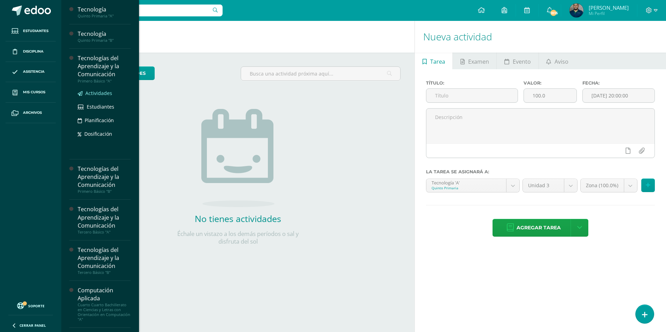
click at [97, 93] on span "Actividades" at bounding box center [98, 93] width 27 height 7
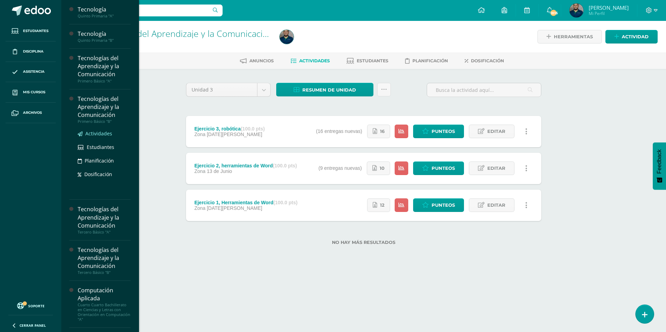
click at [102, 135] on span "Actividades" at bounding box center [98, 133] width 27 height 7
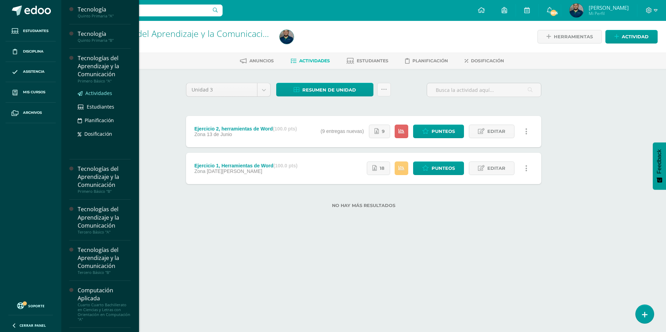
click at [100, 89] on link "Actividades" at bounding box center [104, 93] width 53 height 8
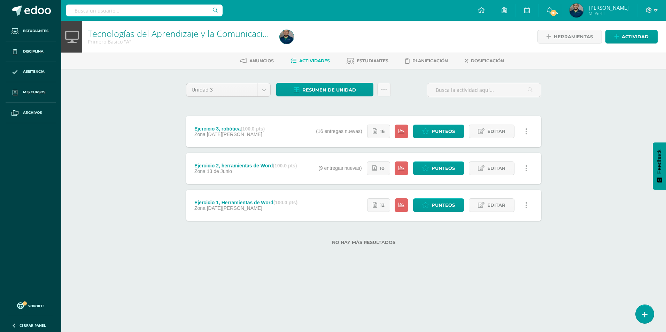
click at [292, 133] on div "Ejercicio 3, robótica (100.0 pts) Zona 04 de Agosto Estatus de Actividad: 22 Es…" at bounding box center [363, 131] width 355 height 31
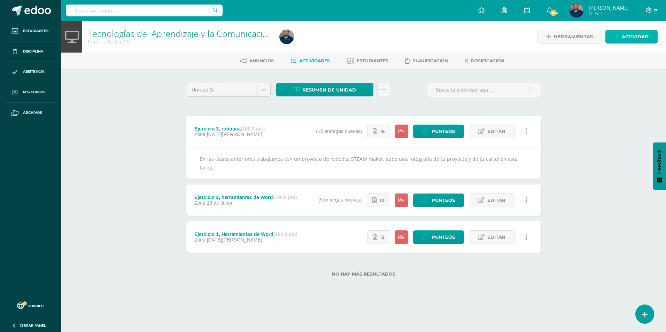
click at [636, 36] on span "Actividad" at bounding box center [635, 36] width 27 height 13
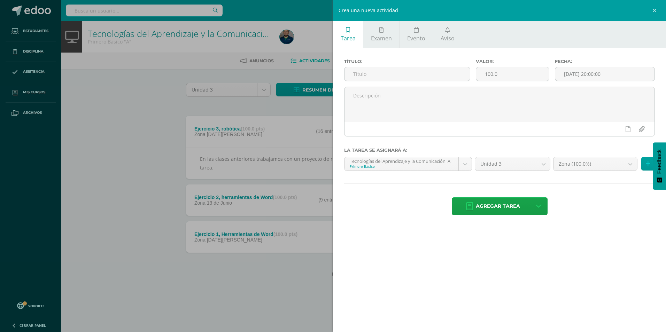
drag, startPoint x: 143, startPoint y: 88, endPoint x: 39, endPoint y: 90, distance: 103.4
click at [142, 89] on div "Crea una nueva actividad Tarea Examen Evento Aviso Título: Valor: 100.0 Fecha: …" at bounding box center [333, 166] width 666 height 332
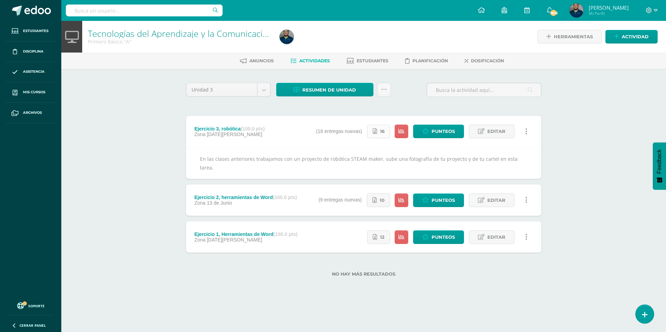
drag, startPoint x: 494, startPoint y: 130, endPoint x: 375, endPoint y: 128, distance: 119.5
click at [494, 130] on span "Editar" at bounding box center [496, 131] width 18 height 13
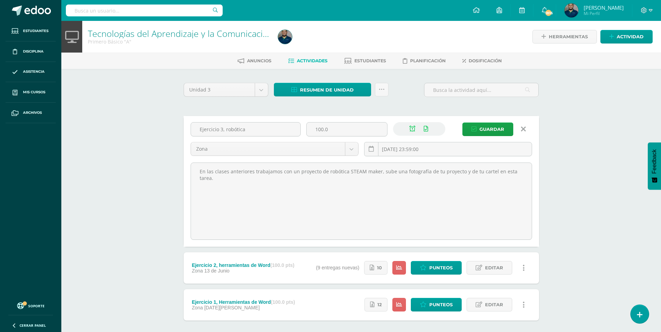
drag, startPoint x: 195, startPoint y: 170, endPoint x: 546, endPoint y: 170, distance: 351.4
click at [546, 170] on div "Unidad 3 Unidad 1 Unidad 2 Unidad 3 Unidad 4 Resumen de unidad Descargar como H…" at bounding box center [361, 218] width 383 height 298
drag, startPoint x: 527, startPoint y: 126, endPoint x: 648, endPoint y: 47, distance: 144.2
click at [527, 126] on link at bounding box center [523, 129] width 18 height 13
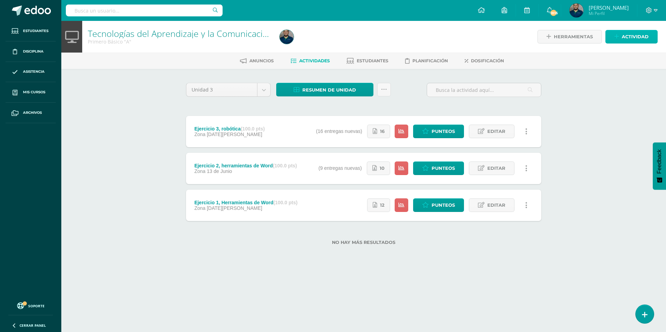
click at [638, 37] on span "Actividad" at bounding box center [635, 36] width 27 height 13
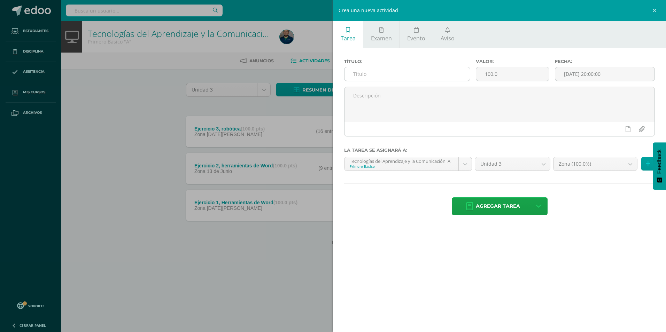
click at [383, 75] on input "text" at bounding box center [406, 74] width 125 height 14
type input "Ejercicio 4, reporte robótica"
click at [630, 76] on input "[DATE] 20:00:00" at bounding box center [604, 74] width 99 height 14
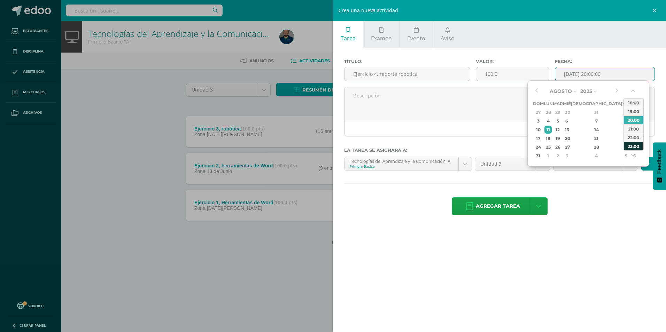
click at [637, 147] on div "23:00" at bounding box center [634, 146] width 20 height 9
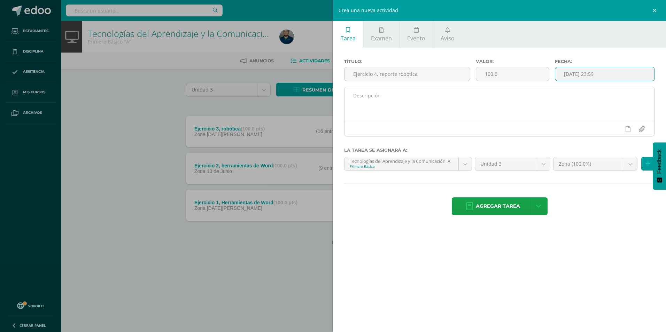
type input "2025-08-11 23:59"
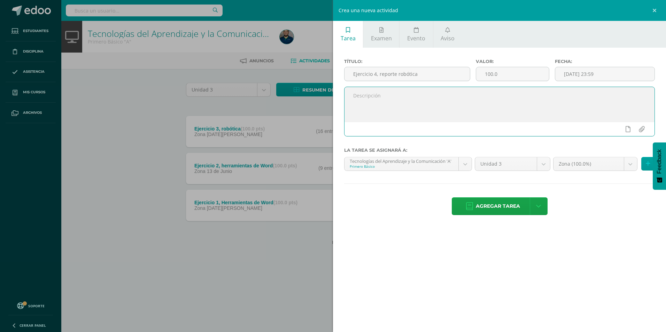
click at [525, 99] on textarea at bounding box center [499, 104] width 310 height 35
type textarea "En la clase [PERSON_NAME][DATE] 11/08 trabajamos con el reporte de robótica de …"
click at [630, 127] on icon at bounding box center [627, 129] width 5 height 6
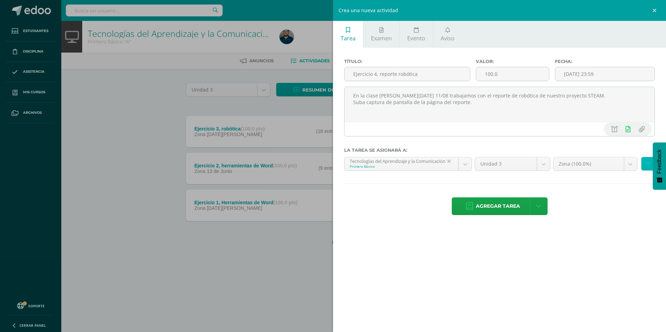
click at [645, 160] on button at bounding box center [648, 164] width 14 height 14
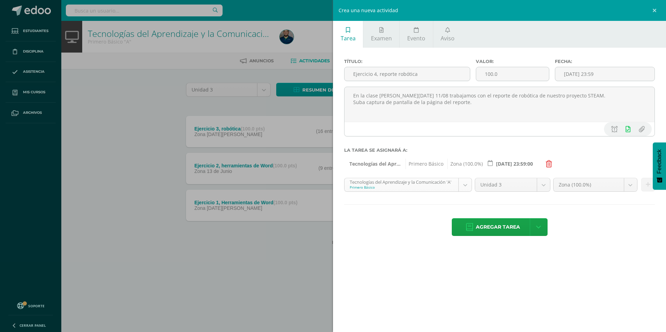
click at [465, 186] on body "Estudiantes Disciplina Asistencia Mis cursos Archivos Soporte Centro de ayuda Ú…" at bounding box center [333, 133] width 666 height 267
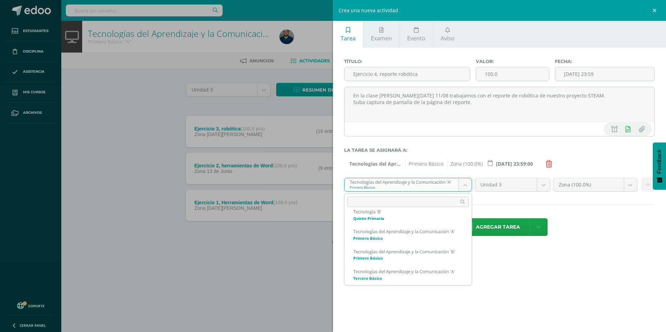
scroll to position [35, 0]
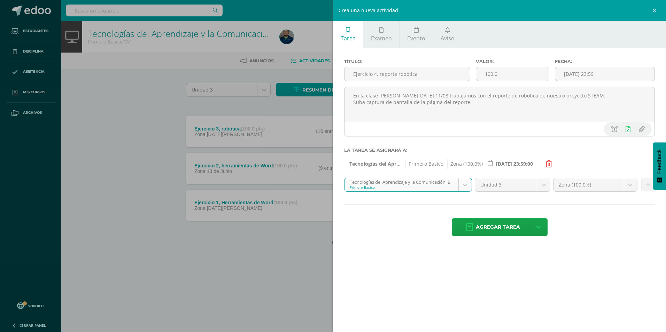
select select "116150"
click at [647, 187] on icon at bounding box center [648, 185] width 5 height 6
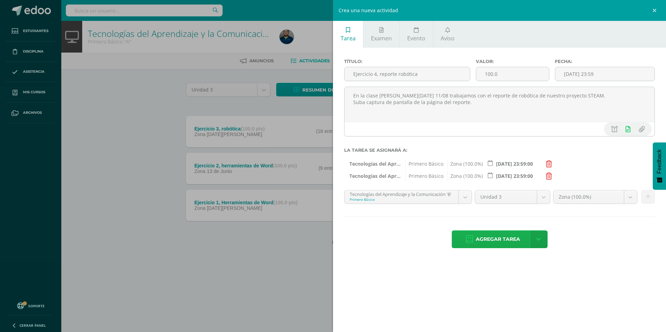
click at [472, 236] on icon at bounding box center [469, 240] width 7 height 8
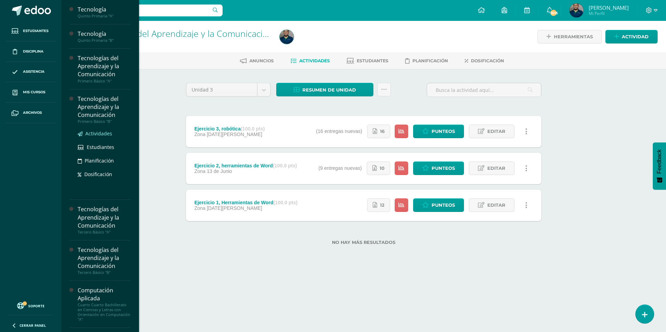
click at [97, 132] on span "Actividades" at bounding box center [98, 133] width 27 height 7
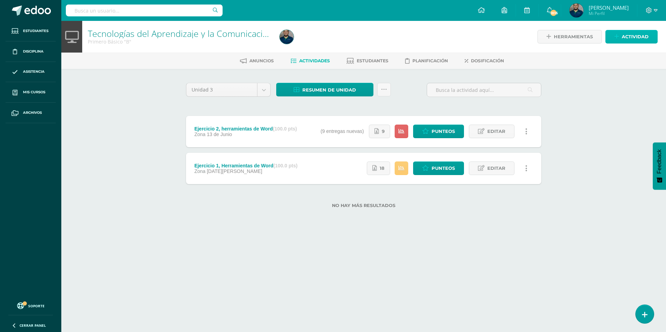
click at [649, 32] on link "Actividad" at bounding box center [631, 37] width 52 height 14
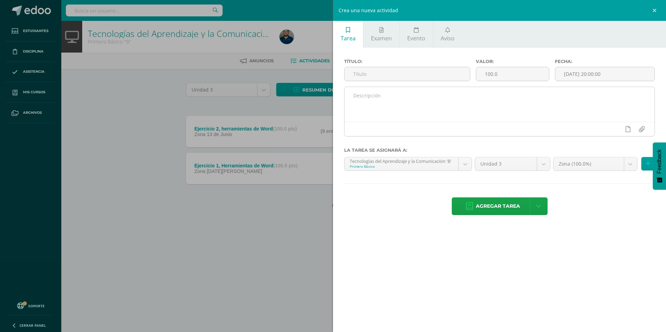
click at [380, 97] on textarea at bounding box center [499, 104] width 310 height 35
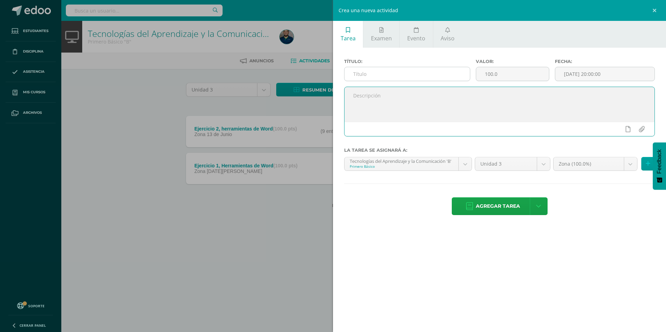
paste textarea "En las clases anteriores trabajamos con un proyecto de robótica STEAM maker, su…"
type textarea "En las clases anteriores trabajamos con un proyecto de robótica STEAM maker, su…"
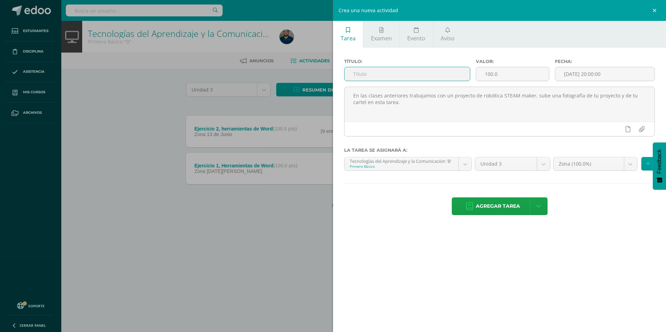
click at [373, 72] on input "text" at bounding box center [406, 74] width 125 height 14
type input "Ejercicio 3, robótica"
click at [622, 76] on input "[DATE] 20:00:00" at bounding box center [604, 74] width 99 height 14
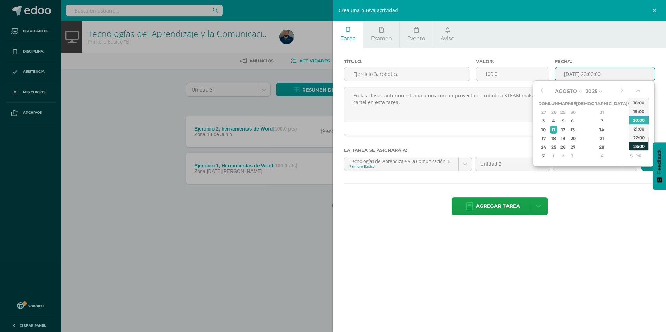
click at [639, 147] on div "23:00" at bounding box center [639, 146] width 20 height 9
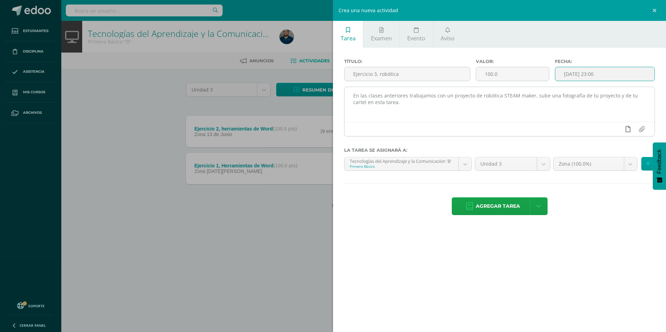
click at [627, 132] on icon at bounding box center [627, 129] width 5 height 6
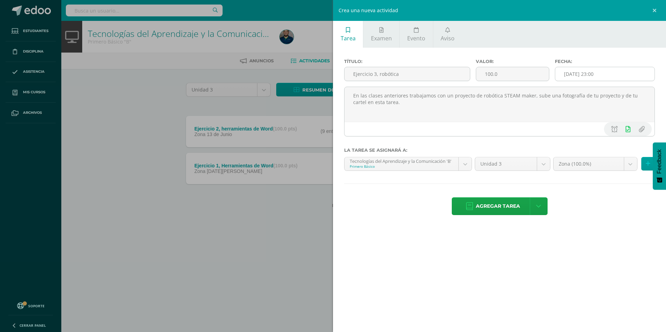
click at [615, 75] on input "2025-08-11 23:00" at bounding box center [604, 74] width 99 height 14
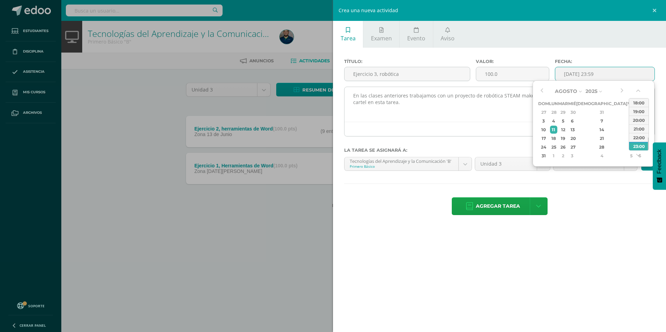
type input "2025-08-11 23:59"
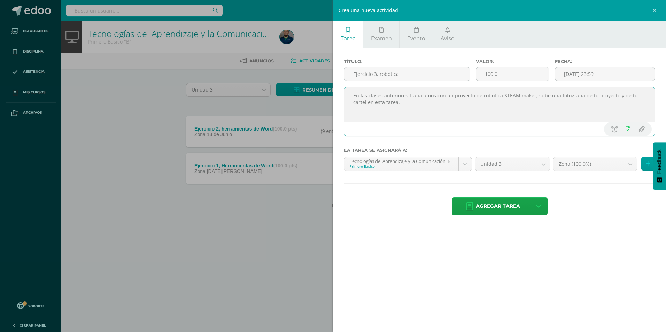
click at [443, 122] on textarea "En las clases anteriores trabajamos con un proyecto de robótica STEAM maker, su…" at bounding box center [499, 104] width 310 height 35
click at [504, 207] on span "Agregar tarea" at bounding box center [498, 206] width 44 height 17
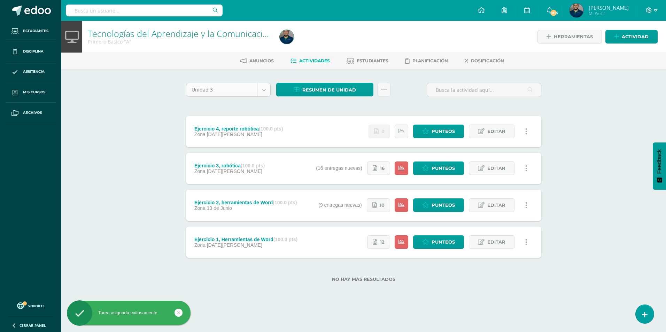
click at [263, 90] on body "Tarea asignada exitosamente Estudiantes Disciplina Asistencia Mis cursos Archiv…" at bounding box center [333, 152] width 666 height 304
select select "Unidad 2"
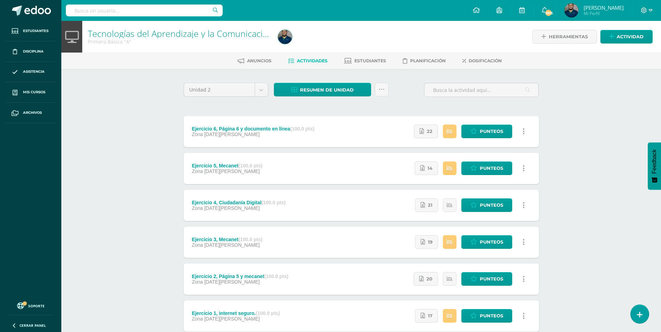
click at [311, 167] on div "Ejercicio 5, Mecanet (100.0 pts) Zona [DATE][PERSON_NAME] Estatus de Actividad:…" at bounding box center [361, 168] width 355 height 31
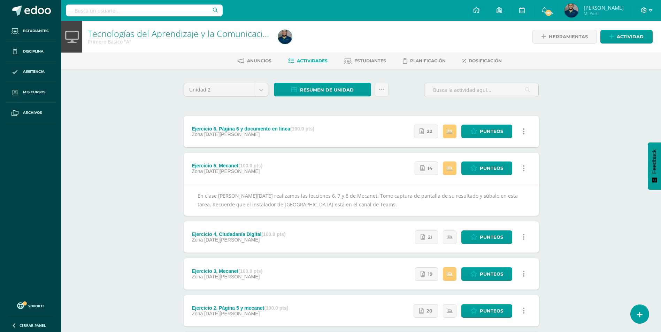
click at [318, 135] on div "Ejercicio 6, Página 6 y documento en línea (100.0 pts) Zona 05 de Mayo" at bounding box center [253, 131] width 139 height 31
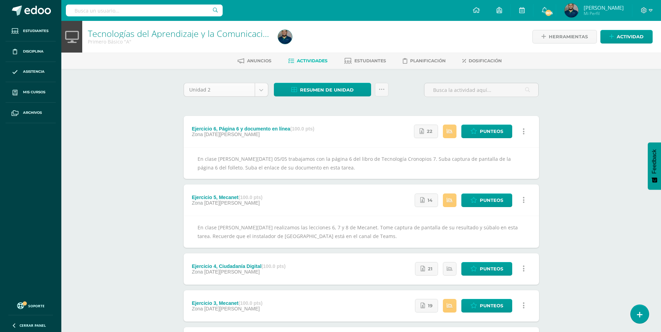
click at [257, 89] on body "Estudiantes Disciplina Asistencia Mis cursos Archivos Soporte Centro de ayuda Ú…" at bounding box center [330, 221] width 661 height 442
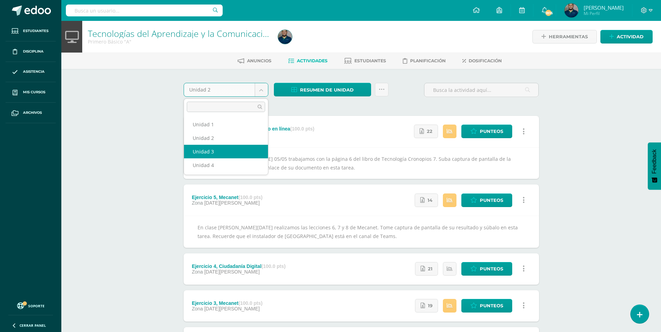
select select "Unidad 3"
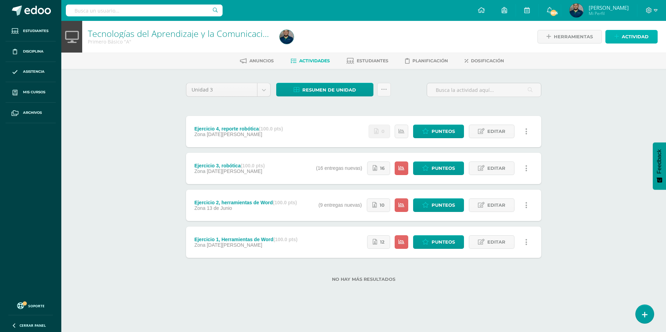
drag, startPoint x: 611, startPoint y: 37, endPoint x: 605, endPoint y: 39, distance: 6.2
click at [611, 37] on link "Actividad" at bounding box center [631, 37] width 52 height 14
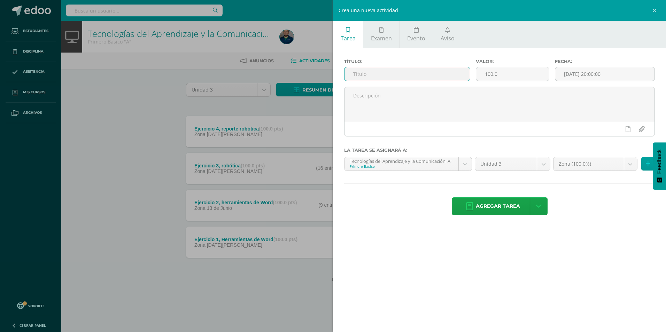
click at [464, 75] on input "text" at bounding box center [406, 74] width 125 height 14
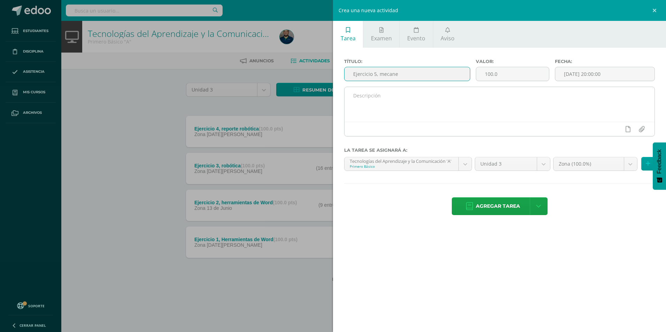
type input "Ejercicio 5, Mecanet"
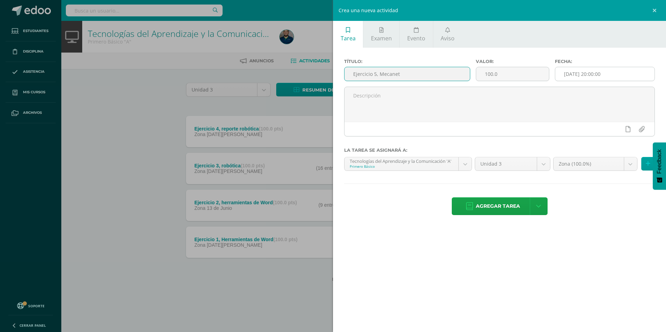
click at [625, 78] on input "[DATE] 20:00:00" at bounding box center [604, 74] width 99 height 14
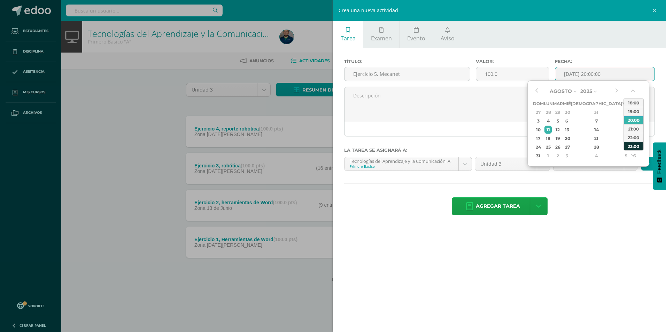
click at [638, 149] on div "23:00" at bounding box center [634, 146] width 20 height 9
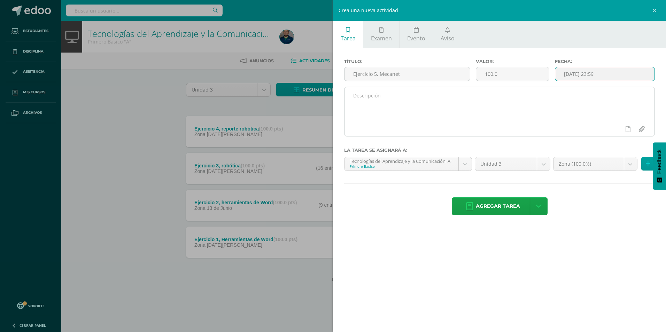
type input "2025-08-11 23:59"
click at [513, 104] on textarea at bounding box center [499, 104] width 310 height 35
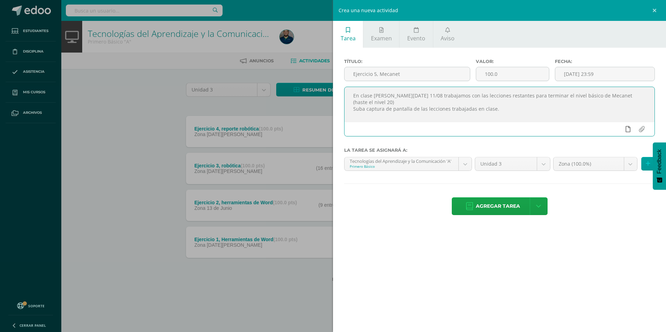
type textarea "En clase de hoy 11/08 trabajamos con las lecciones restantes para terminar el n…"
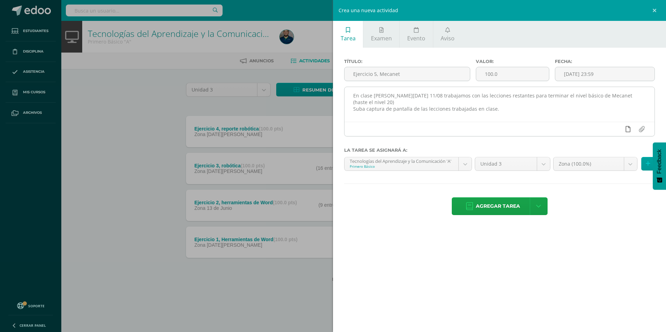
click at [630, 127] on link at bounding box center [628, 129] width 14 height 13
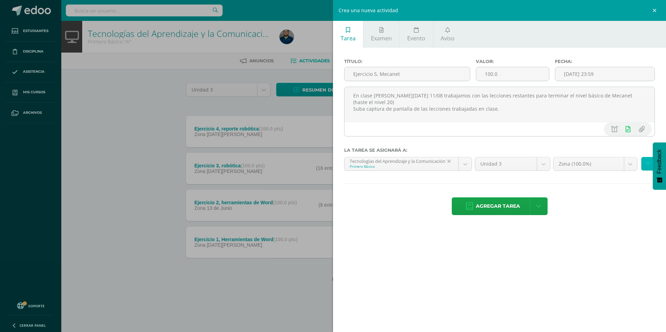
click at [649, 163] on icon at bounding box center [648, 164] width 5 height 6
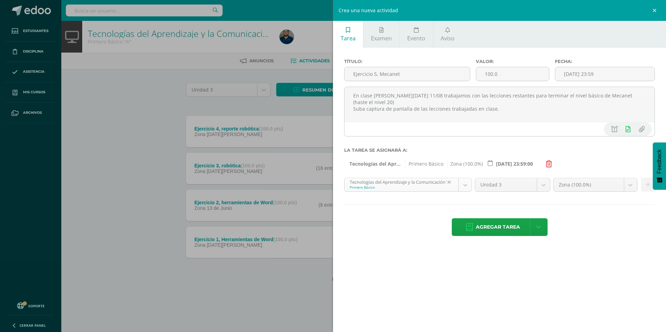
click at [467, 183] on body "Estudiantes Disciplina Asistencia Mis cursos Archivos Soporte Centro de ayuda Ú…" at bounding box center [333, 152] width 666 height 304
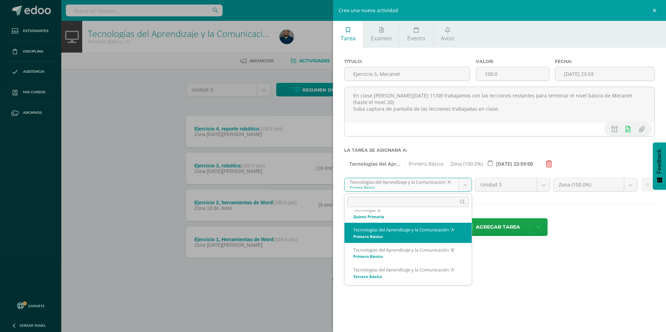
scroll to position [35, 0]
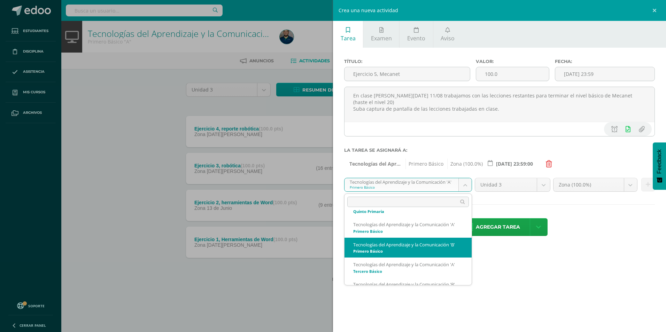
select select "116150"
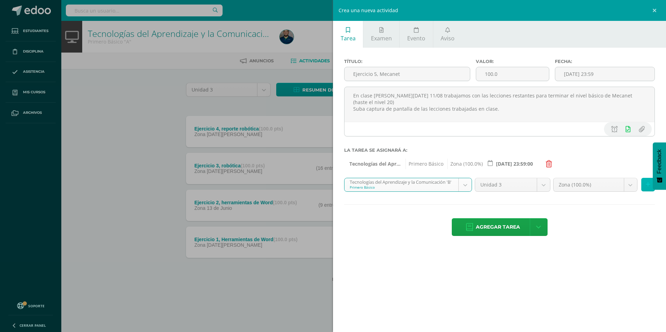
click at [646, 183] on icon at bounding box center [648, 185] width 5 height 6
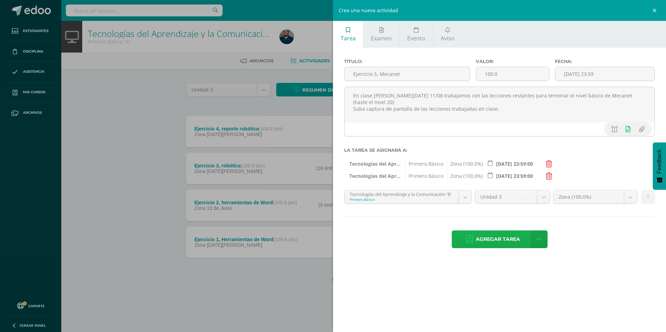
click at [490, 237] on span "Agregar tarea" at bounding box center [498, 239] width 44 height 17
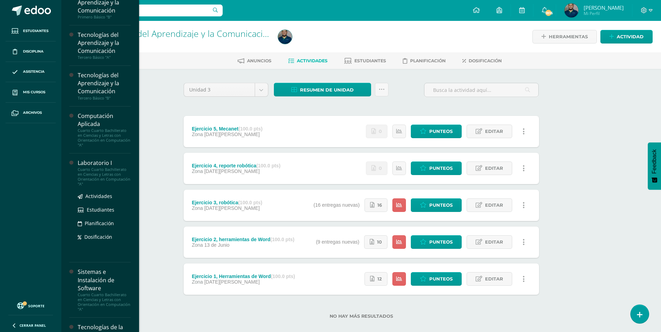
scroll to position [139, 0]
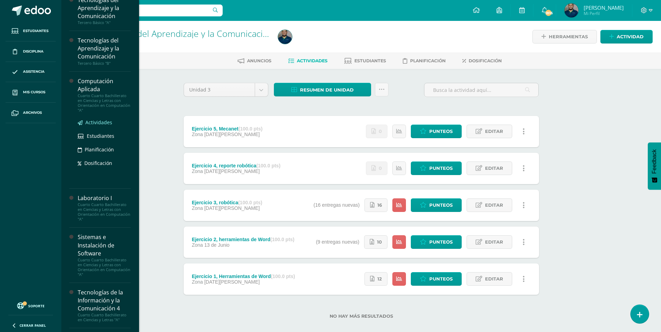
click at [100, 123] on span "Actividades" at bounding box center [98, 122] width 27 height 7
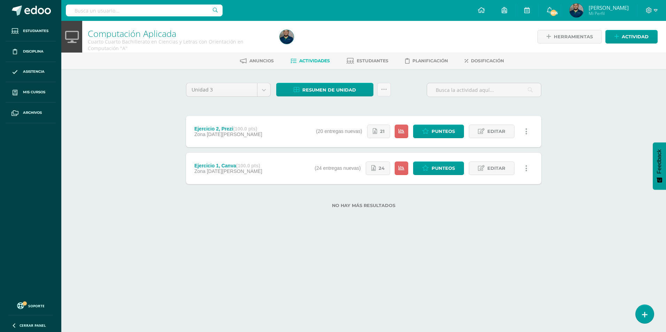
click at [248, 166] on strong "(100.0 pts)" at bounding box center [248, 166] width 24 height 6
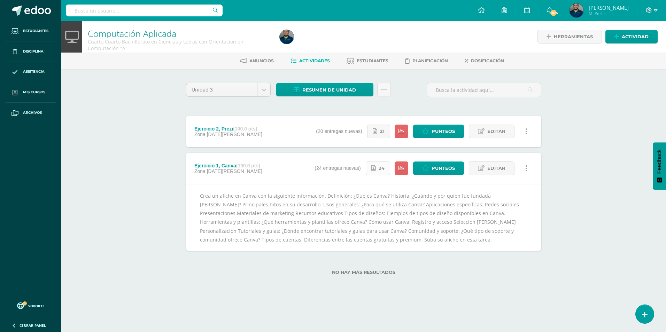
click at [384, 166] on span "24" at bounding box center [382, 168] width 6 height 13
click at [250, 131] on strong "(100.0 pts)" at bounding box center [245, 129] width 24 height 6
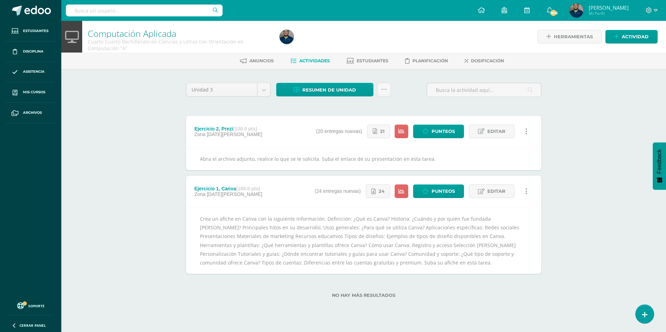
click at [402, 155] on div "Abra el archivo adjunto, realice lo que se le solicita. Suba el enlace de su pr…" at bounding box center [363, 158] width 355 height 23
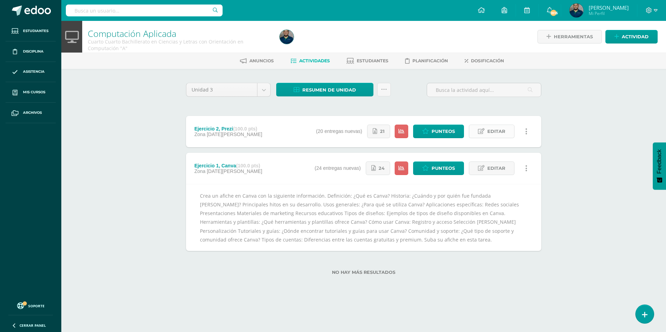
click at [486, 131] on link "Editar" at bounding box center [492, 132] width 46 height 14
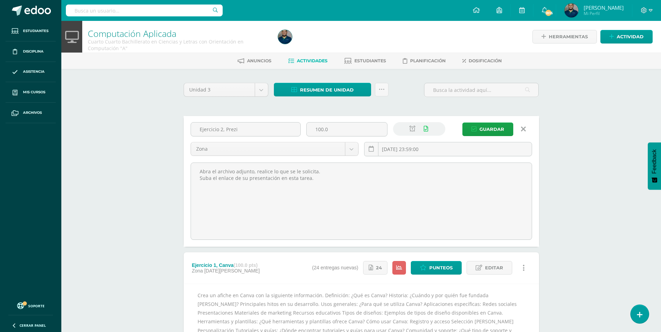
click at [524, 126] on icon at bounding box center [523, 129] width 5 height 8
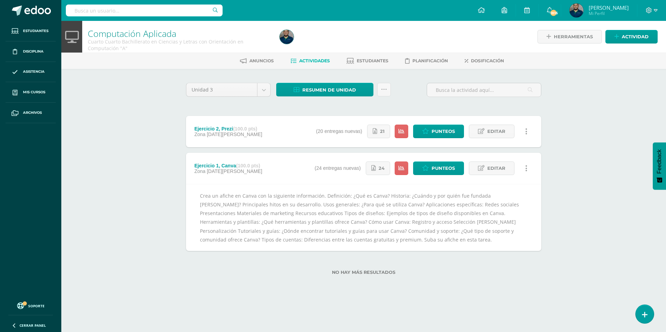
click at [526, 130] on icon at bounding box center [526, 132] width 2 height 8
click at [304, 135] on div "Ejercicio 2, Prezi (100.0 pts) Zona [DATE][PERSON_NAME] Estatus de Actividad: 2…" at bounding box center [363, 131] width 355 height 31
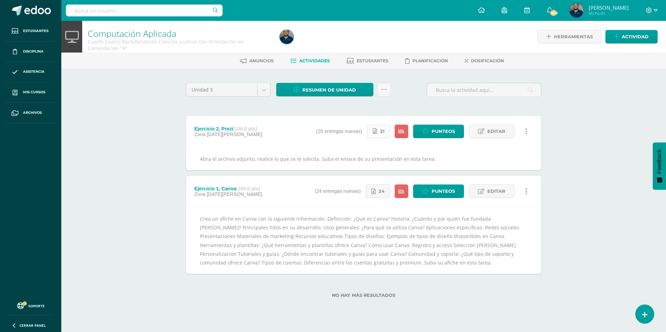
click at [375, 132] on icon at bounding box center [375, 131] width 5 height 6
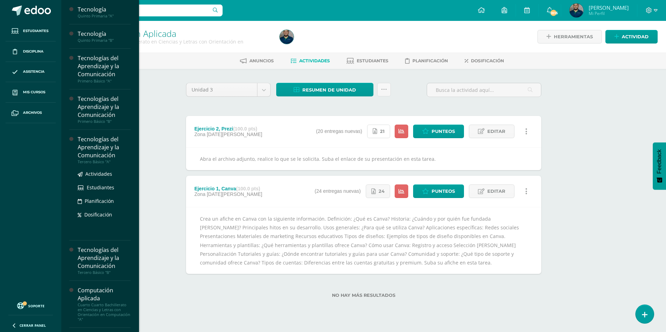
scroll to position [139, 0]
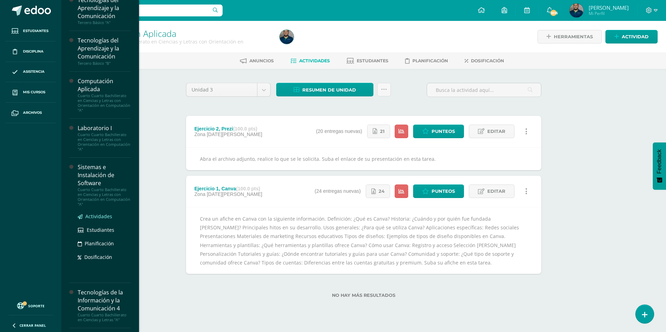
click at [101, 217] on span "Actividades" at bounding box center [98, 216] width 27 height 7
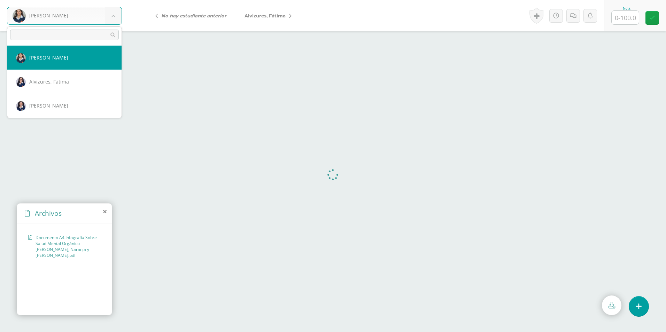
click at [117, 0] on body "Abadía, Carla Abadía, Carla Alvizures, Fátima Carías, Emily Castillo, Ami Coron…" at bounding box center [333, 0] width 666 height 0
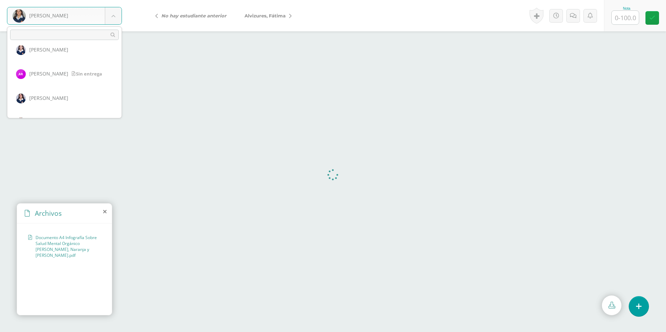
scroll to position [516, 0]
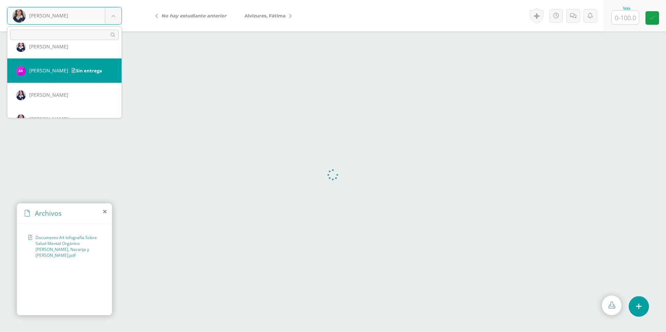
select select "3032"
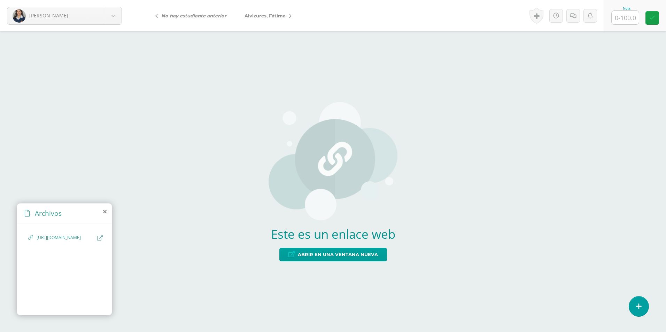
click at [55, 237] on span "https://prezi.com/view/oeOhvik2ARIEVhkXlxwx/" at bounding box center [65, 238] width 57 height 7
click at [353, 254] on span "Abrir en una ventana nueva" at bounding box center [338, 254] width 80 height 13
click at [272, 9] on link "Alvizures, Fátima" at bounding box center [266, 15] width 62 height 17
click at [368, 255] on span "Abrir en una ventana nueva" at bounding box center [338, 254] width 80 height 13
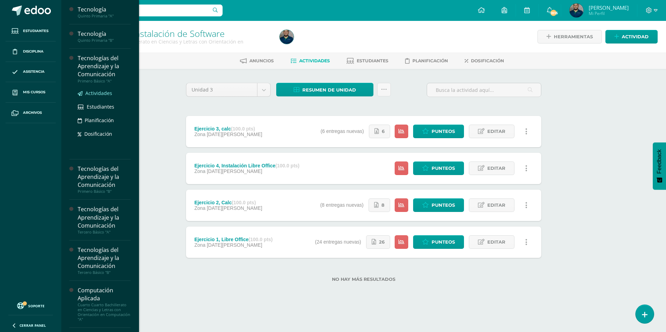
click at [108, 91] on span "Actividades" at bounding box center [98, 93] width 27 height 7
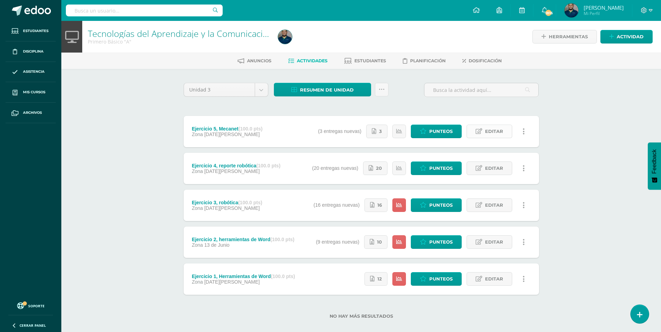
click at [499, 134] on span "Editar" at bounding box center [494, 131] width 18 height 13
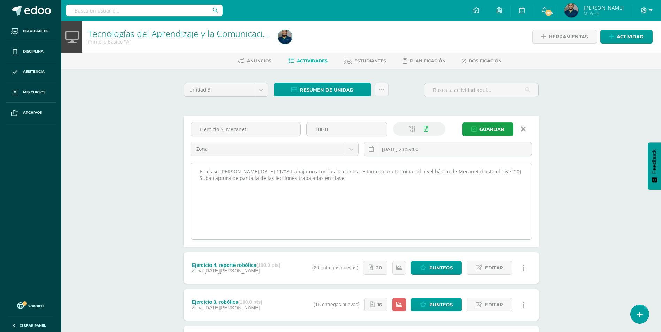
drag, startPoint x: 480, startPoint y: 171, endPoint x: 316, endPoint y: 172, distance: 163.7
click at [316, 172] on textarea "En clase [PERSON_NAME][DATE] 11/08 trabajamos con las lecciones restantes para …" at bounding box center [361, 201] width 341 height 77
click at [365, 188] on textarea "En clase [PERSON_NAME][DATE] 11/08 trabajamos con las lecciones restantes para …" at bounding box center [361, 201] width 341 height 77
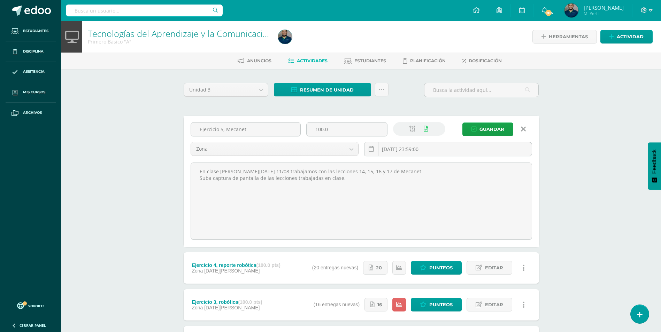
drag, startPoint x: 361, startPoint y: 185, endPoint x: 183, endPoint y: 169, distance: 179.4
click at [183, 169] on div "Unidad 3 Unidad 1 Unidad 2 Unidad 3 Unidad 4 Resumen de unidad Descargar como H…" at bounding box center [361, 255] width 361 height 344
type textarea "En clase de hoy 11/08 trabajamos con las lecciones 14, 15, 16 y 17 de Mecanet S…"
click at [499, 126] on span "Guardar" at bounding box center [491, 129] width 25 height 13
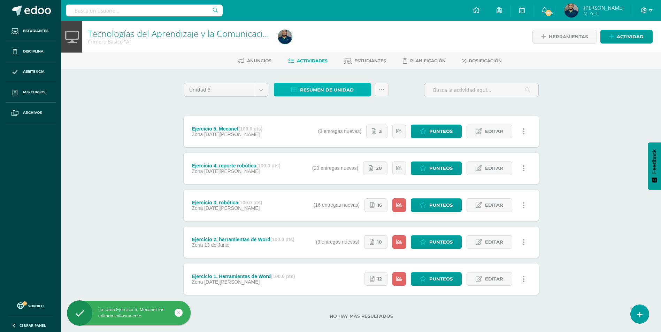
click at [338, 90] on span "Resumen de unidad" at bounding box center [327, 90] width 54 height 13
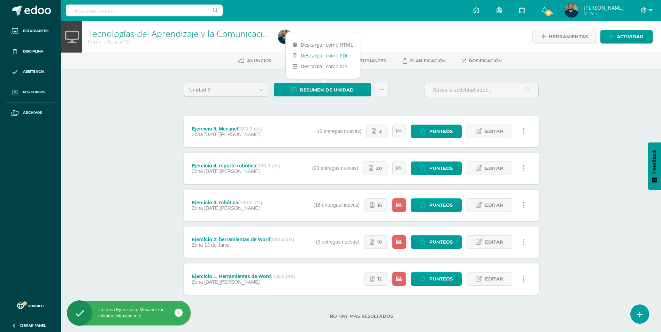
click at [312, 57] on link "Descargar como PDF" at bounding box center [323, 55] width 74 height 11
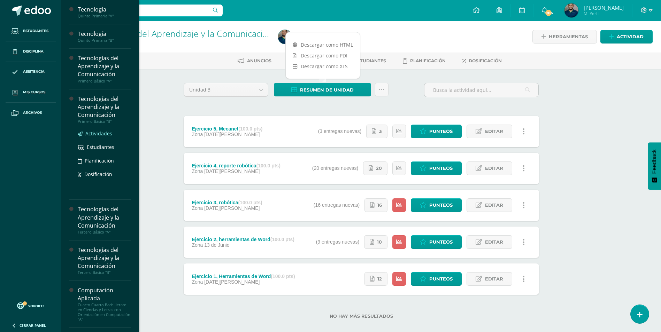
click at [101, 134] on span "Actividades" at bounding box center [98, 133] width 27 height 7
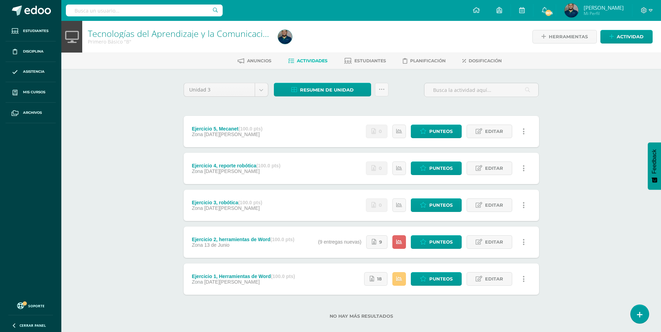
click at [291, 130] on div "Ejercicio 5, Mecanet (100.0 pts) Zona [DATE][PERSON_NAME] Estatus de Actividad:…" at bounding box center [361, 131] width 355 height 31
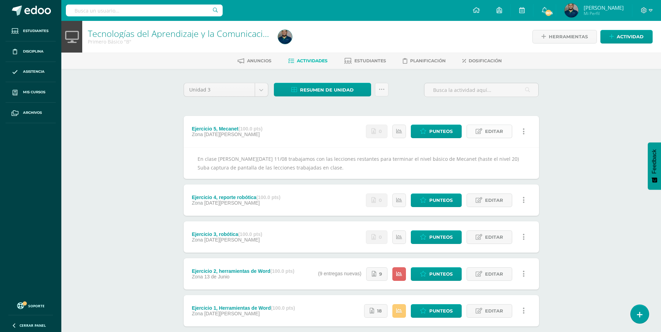
click at [487, 130] on span "Editar" at bounding box center [494, 131] width 18 height 13
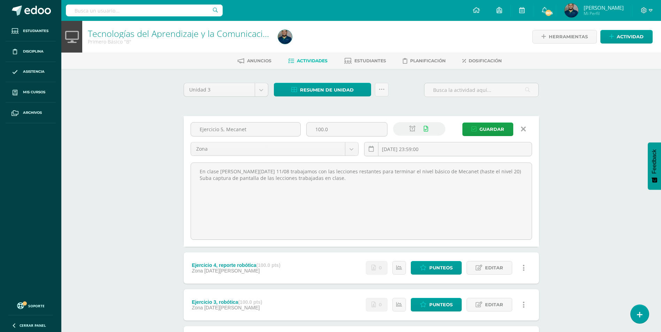
click at [521, 128] on icon at bounding box center [523, 129] width 5 height 8
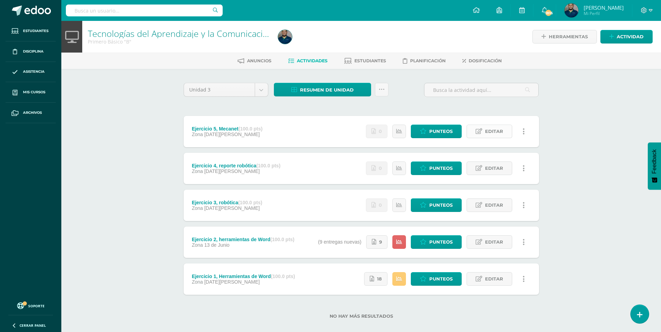
click at [490, 127] on span "Editar" at bounding box center [494, 131] width 18 height 13
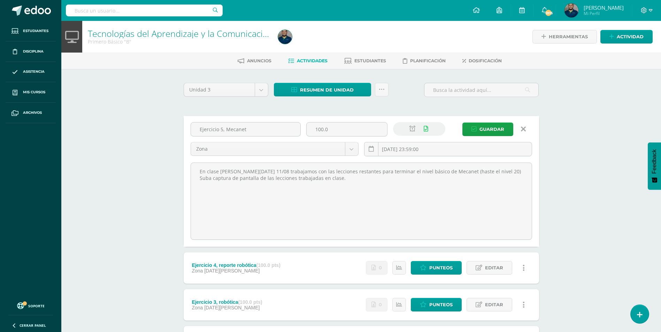
click at [412, 130] on icon at bounding box center [412, 129] width 6 height 6
click at [480, 126] on span "Guardar" at bounding box center [491, 129] width 25 height 13
